Goal: Navigation & Orientation: Find specific page/section

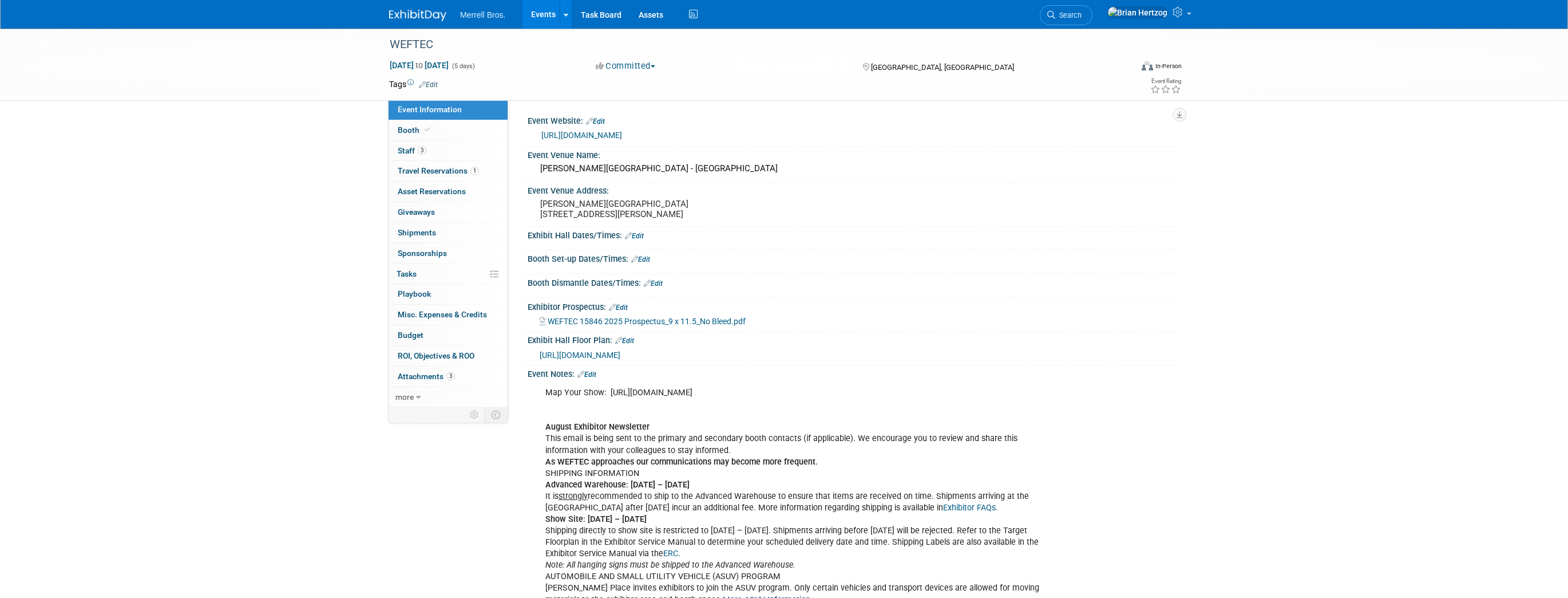
click at [401, 12] on img at bounding box center [418, 16] width 57 height 11
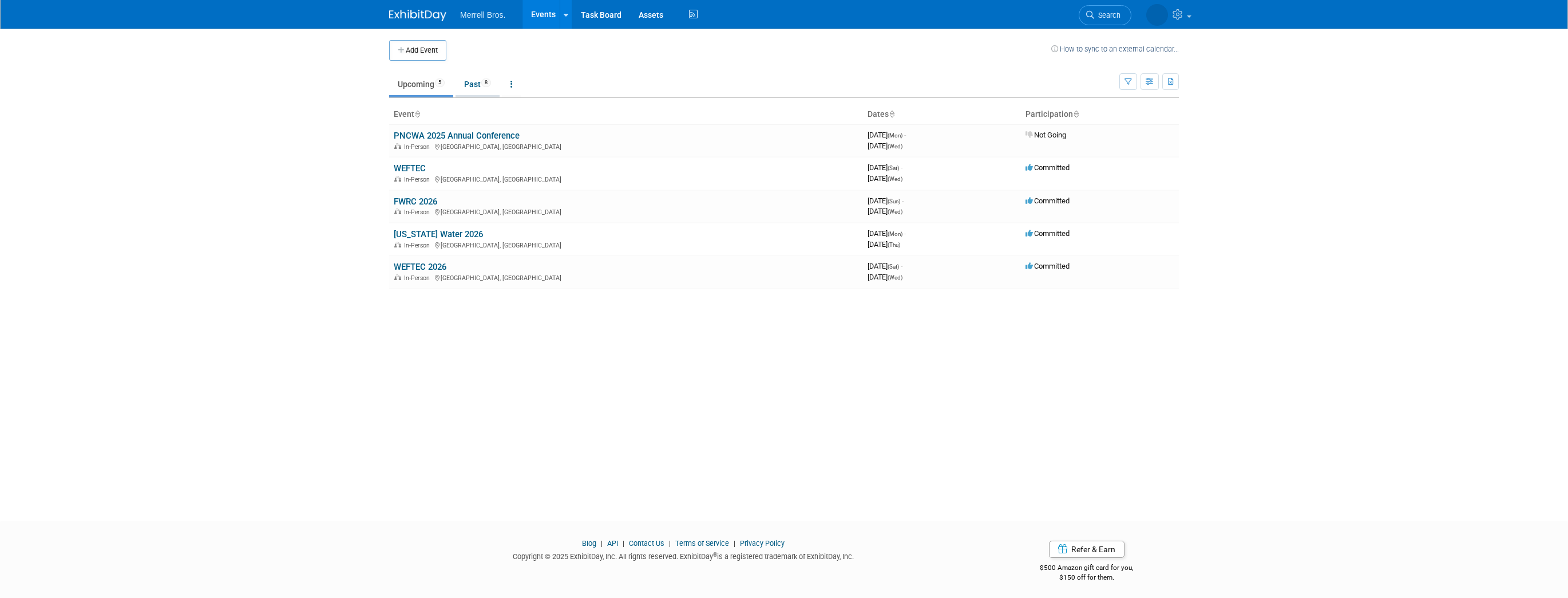
click at [476, 80] on link "Past 8" at bounding box center [477, 84] width 44 height 22
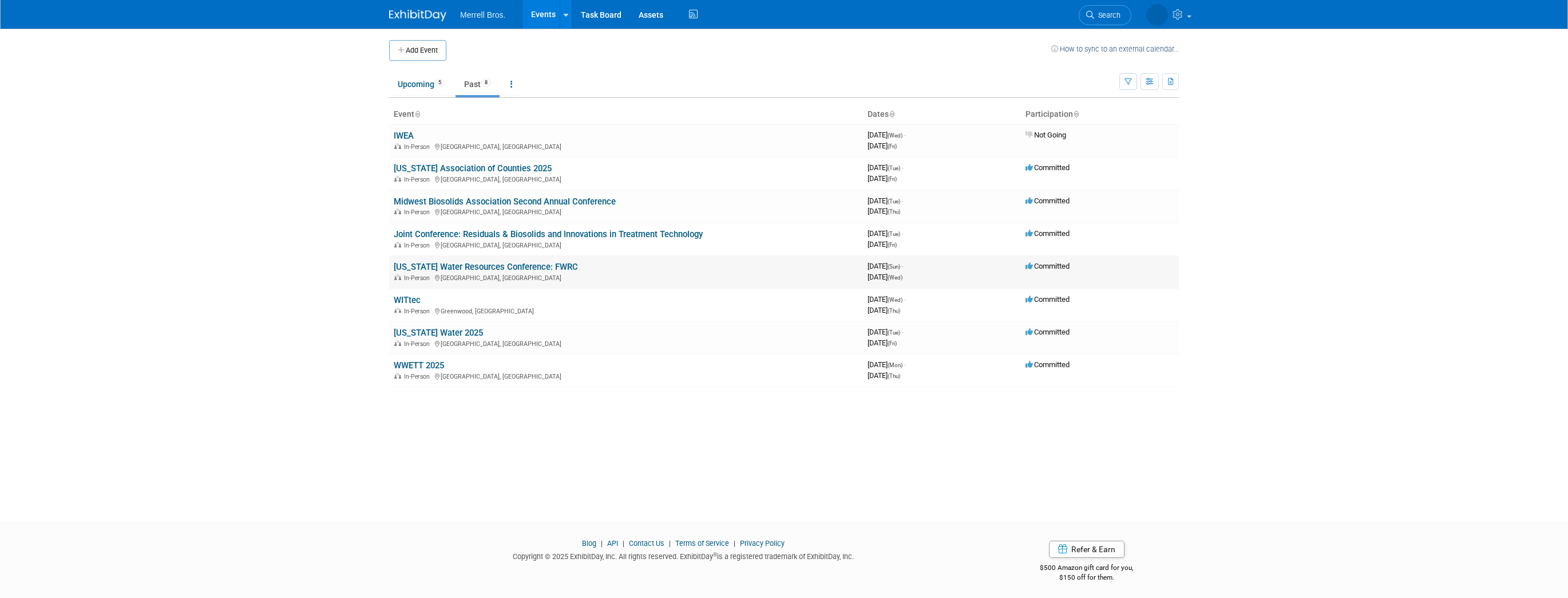
click at [500, 267] on link "[US_STATE] Water Resources Conference: FWRC" at bounding box center [486, 267] width 184 height 11
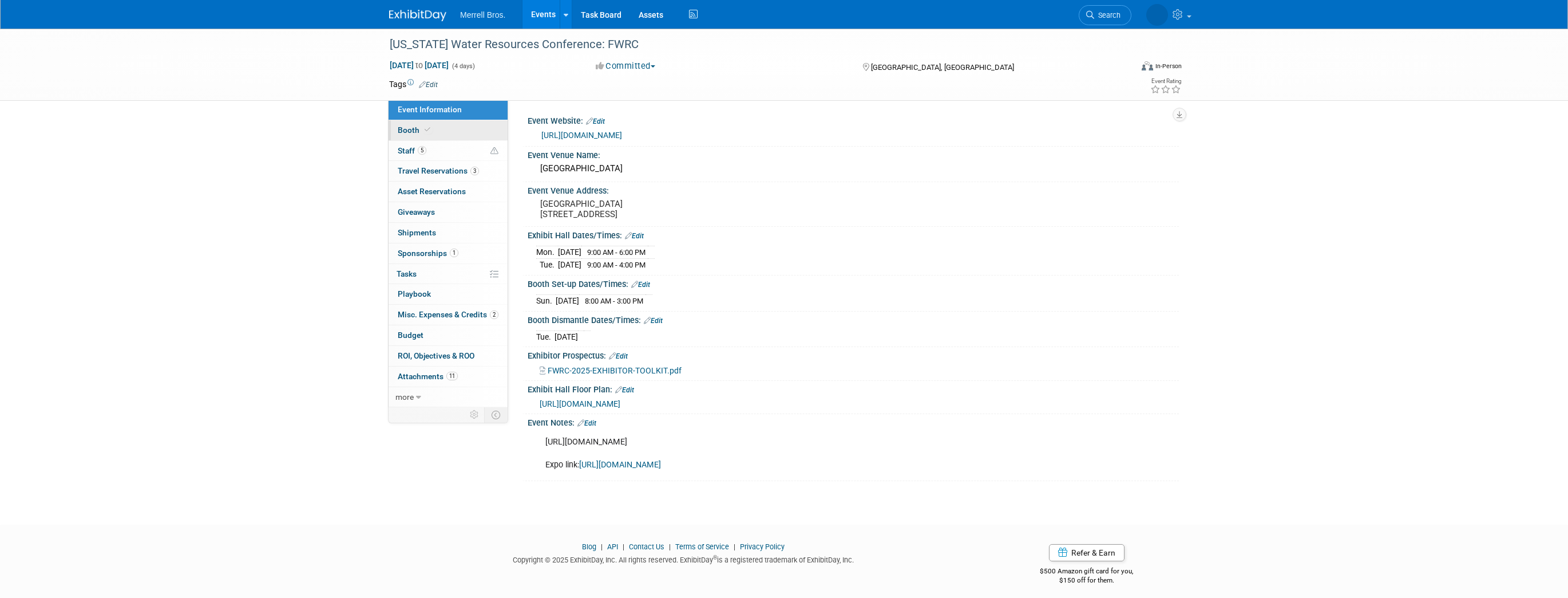
click at [409, 133] on span "Booth" at bounding box center [415, 130] width 35 height 9
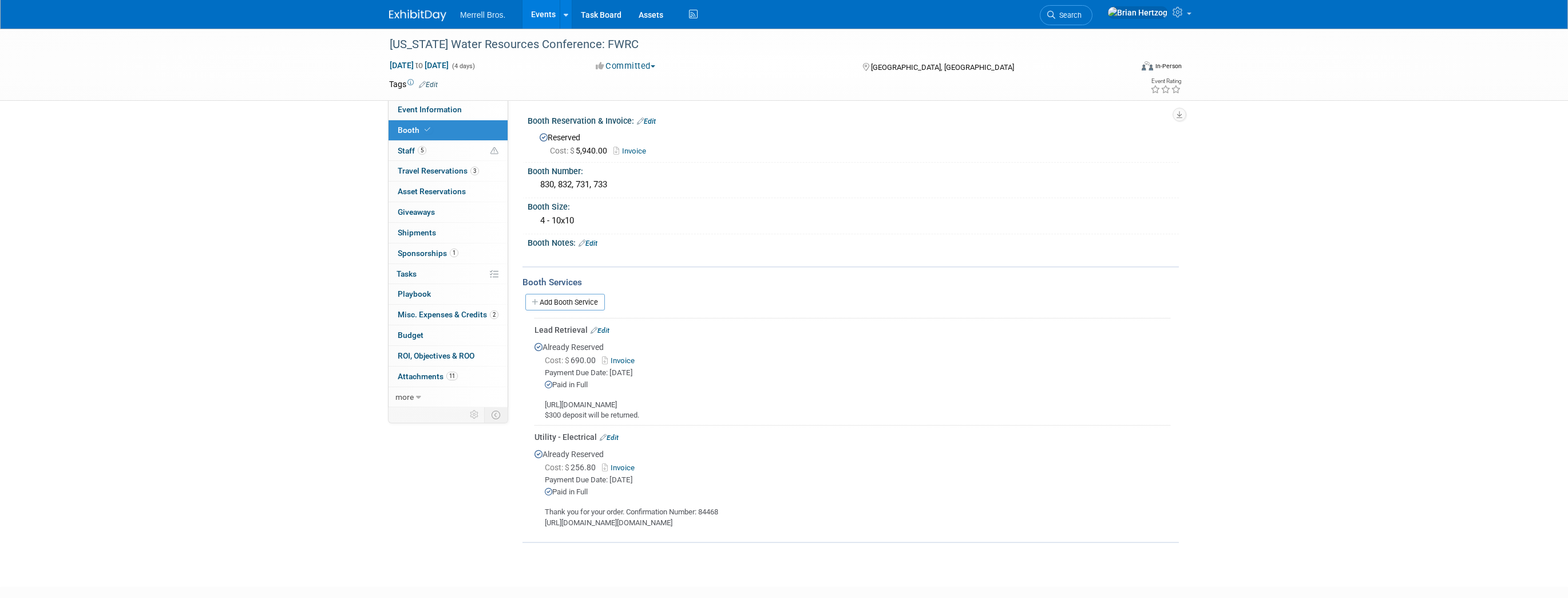
click at [429, 14] on img at bounding box center [418, 16] width 57 height 11
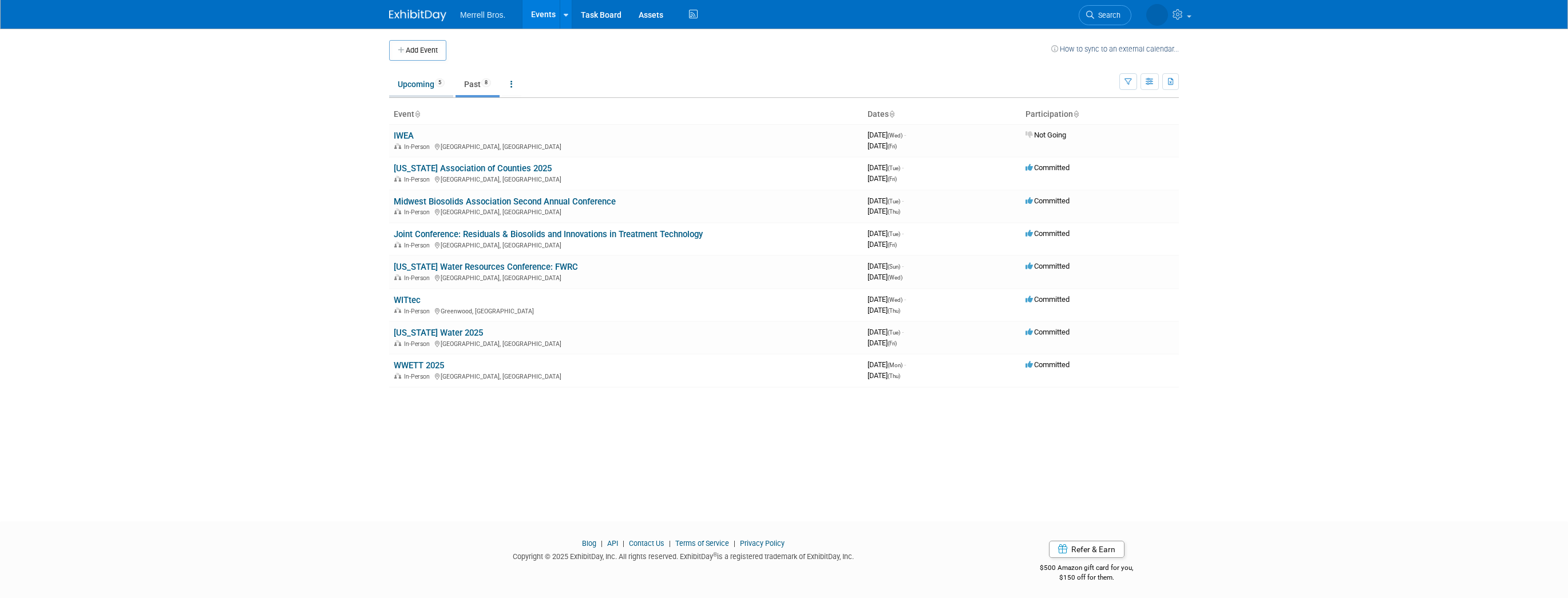
click at [416, 87] on link "Upcoming 5" at bounding box center [421, 84] width 64 height 22
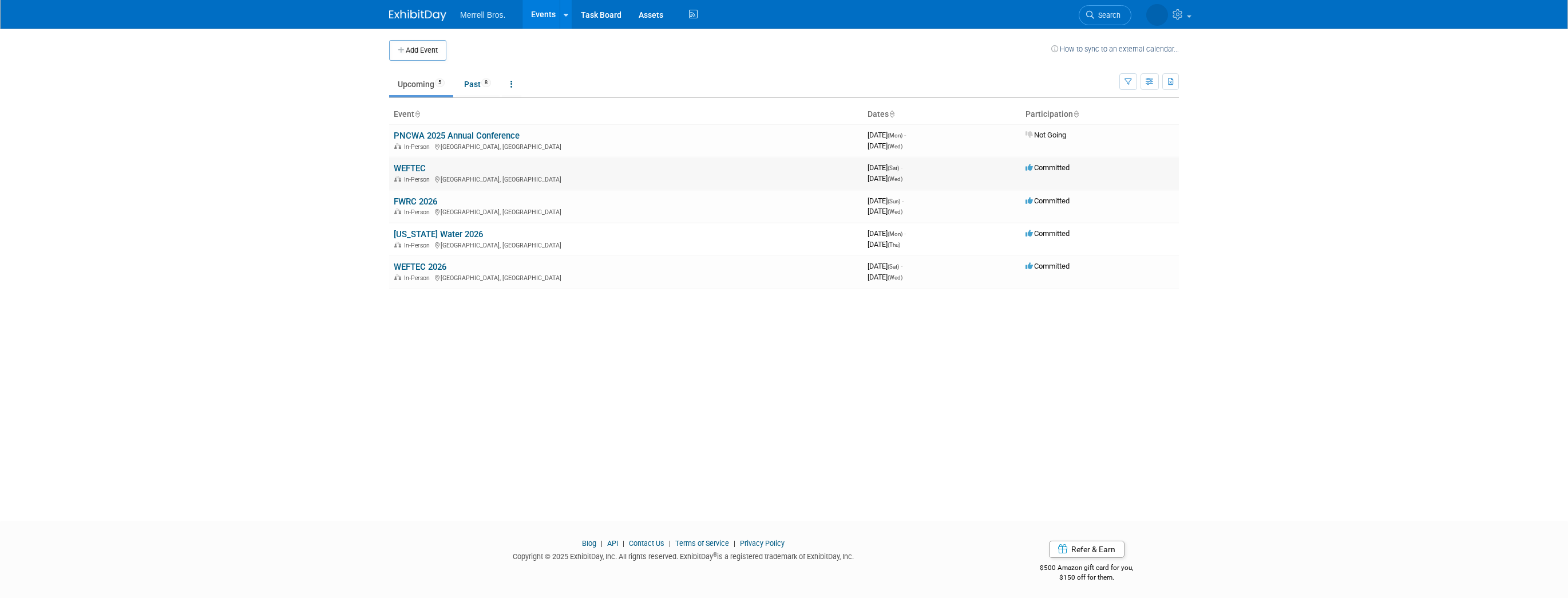
click at [414, 168] on link "WEFTEC" at bounding box center [409, 168] width 32 height 11
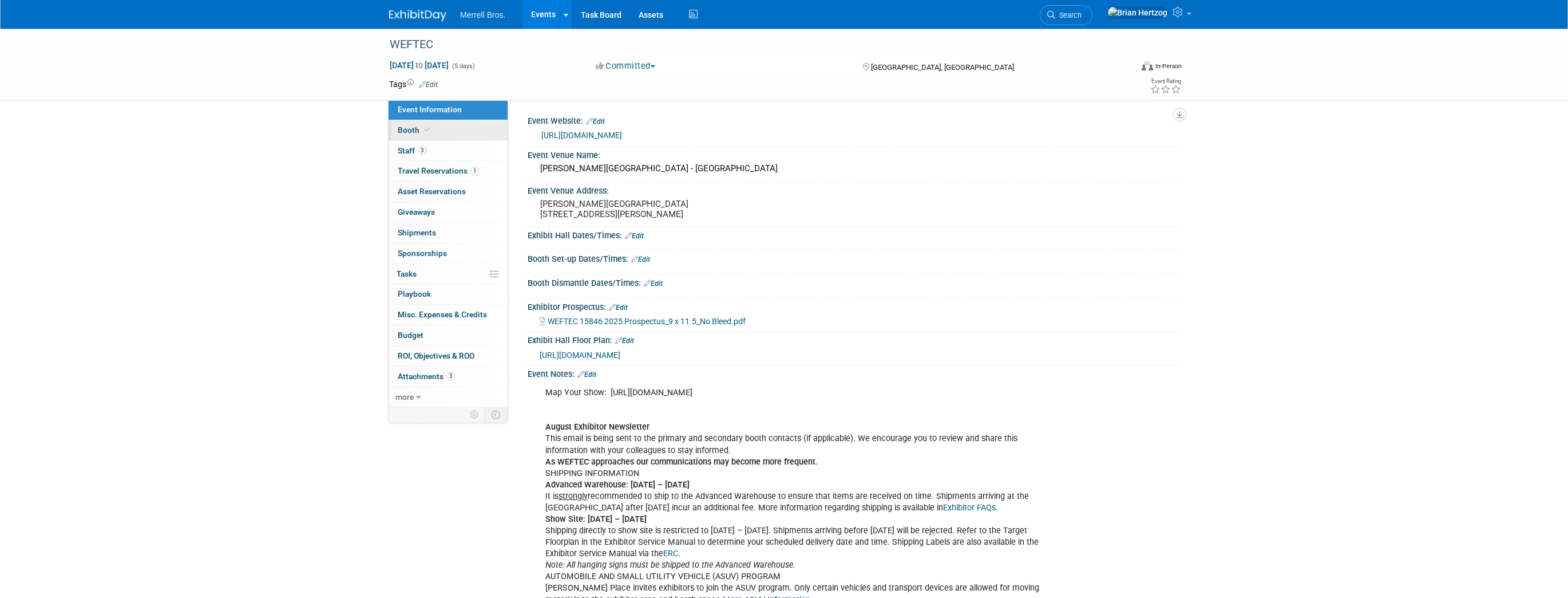
click at [405, 132] on span "Booth" at bounding box center [415, 130] width 35 height 9
